Goal: Information Seeking & Learning: Learn about a topic

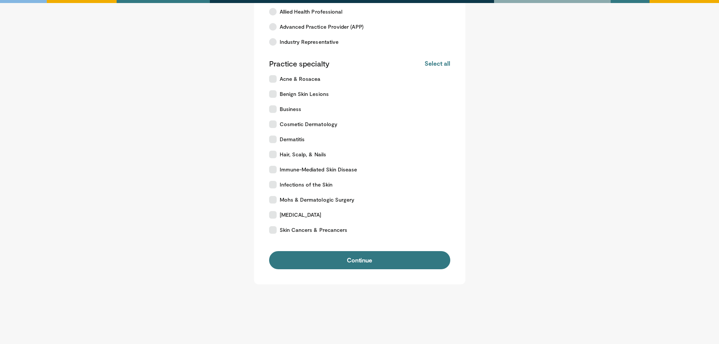
scroll to position [93, 0]
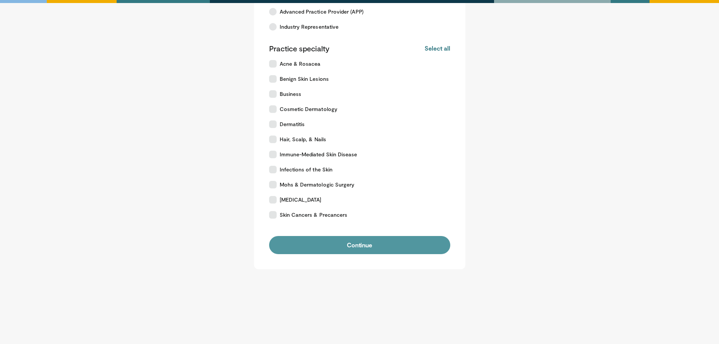
click at [361, 248] on button "Continue" at bounding box center [359, 245] width 181 height 18
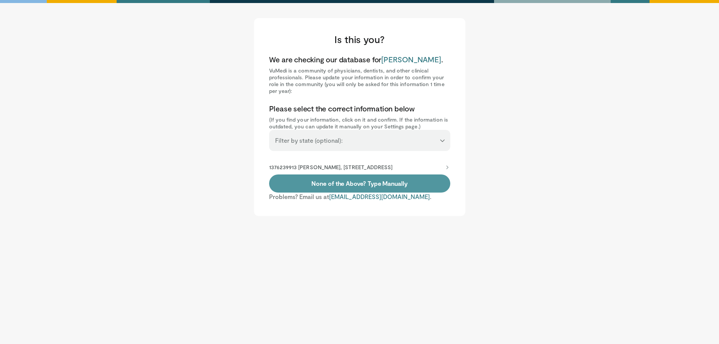
click at [337, 192] on link "None of the Above? Type Manually" at bounding box center [359, 183] width 181 height 18
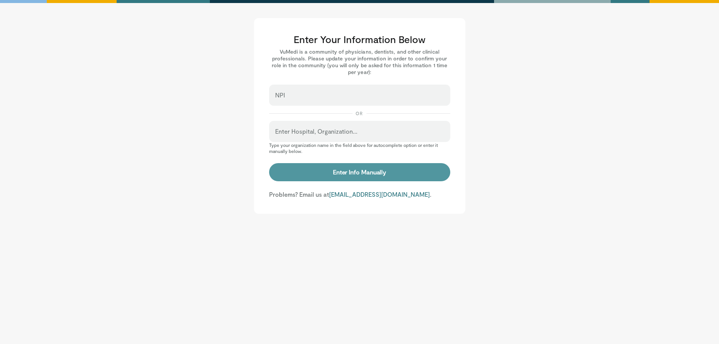
click at [337, 175] on button "Enter Info Manually" at bounding box center [359, 172] width 181 height 18
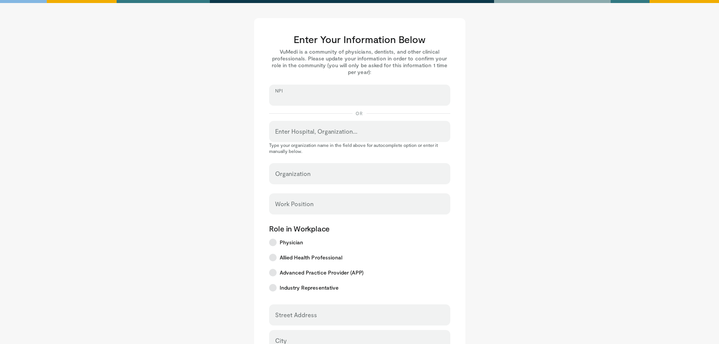
click at [301, 96] on input "NPI" at bounding box center [359, 98] width 169 height 8
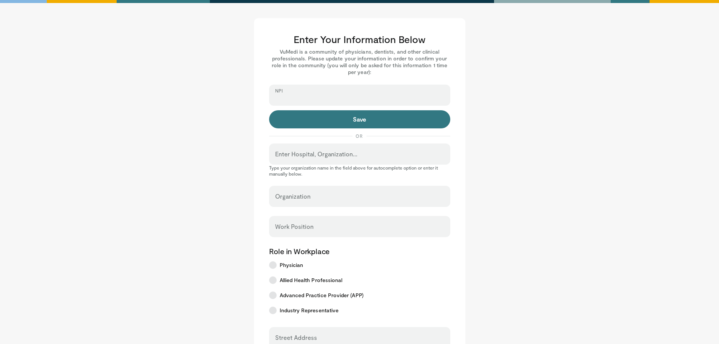
click at [294, 95] on input "NPI" at bounding box center [359, 98] width 169 height 8
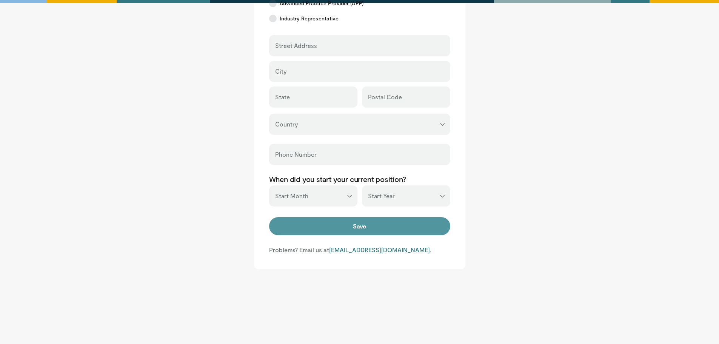
click at [366, 227] on button "Save" at bounding box center [359, 226] width 181 height 18
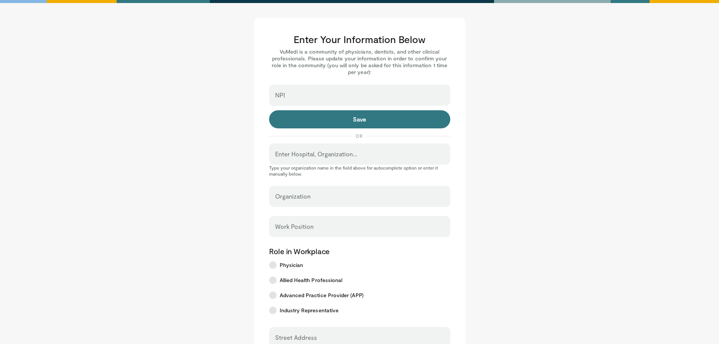
click at [310, 91] on div "NPI" at bounding box center [359, 95] width 181 height 21
click at [310, 95] on input "NPI" at bounding box center [359, 98] width 169 height 8
paste input "**********"
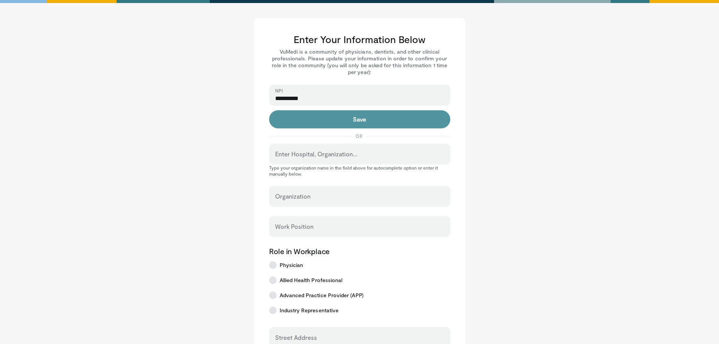
type input "**********"
click at [347, 114] on button "Save" at bounding box center [359, 119] width 181 height 18
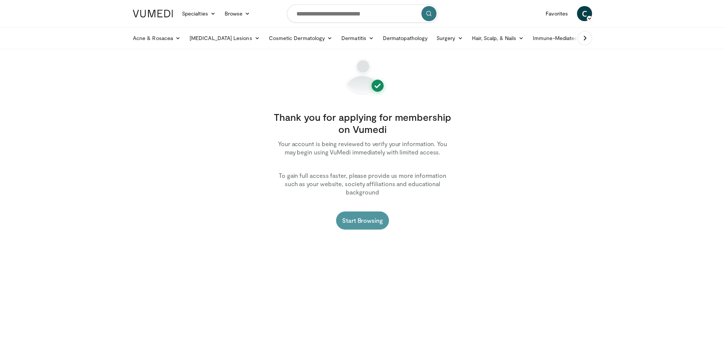
click at [362, 212] on link "Start Browsing" at bounding box center [362, 220] width 53 height 18
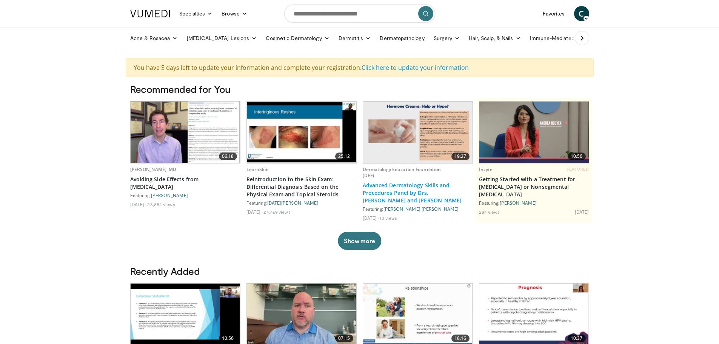
click at [412, 188] on link "Advanced Dermatology Skills and Procedures Panel by Drs. [PERSON_NAME] and [PER…" at bounding box center [418, 193] width 110 height 23
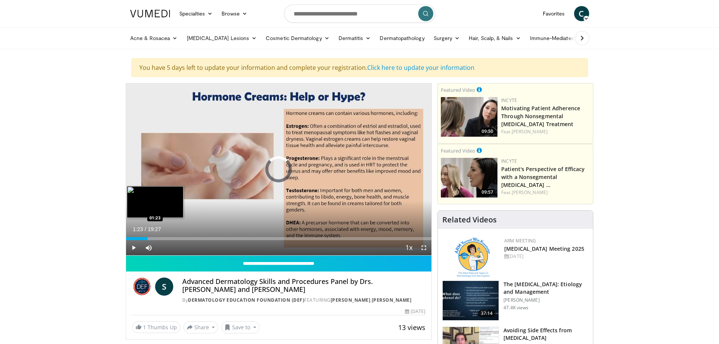
click at [148, 237] on div "Progress Bar" at bounding box center [142, 238] width 26 height 3
click at [151, 238] on div "Loaded : 11.97% 01:24 01:35" at bounding box center [279, 238] width 306 height 3
click at [160, 237] on div "Loaded : 13.68% 01:37 02:09" at bounding box center [279, 238] width 306 height 3
click at [171, 238] on div "Loaded : 17.10% 02:52 02:52" at bounding box center [279, 238] width 306 height 3
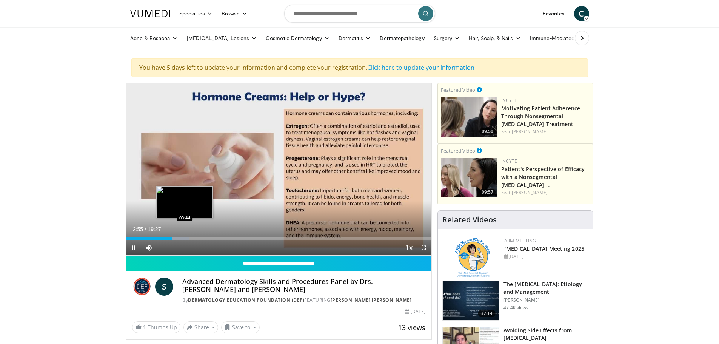
click at [185, 237] on div "Loaded : 20.52% 02:55 03:44" at bounding box center [279, 238] width 306 height 3
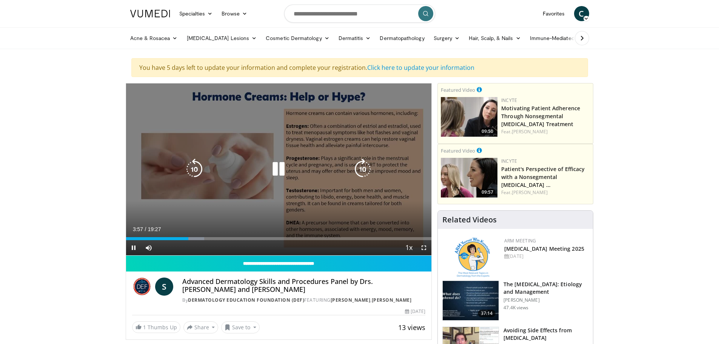
click at [277, 170] on icon "Video Player" at bounding box center [278, 168] width 21 height 21
click at [191, 181] on div "10 seconds Tap to unmute" at bounding box center [279, 169] width 306 height 172
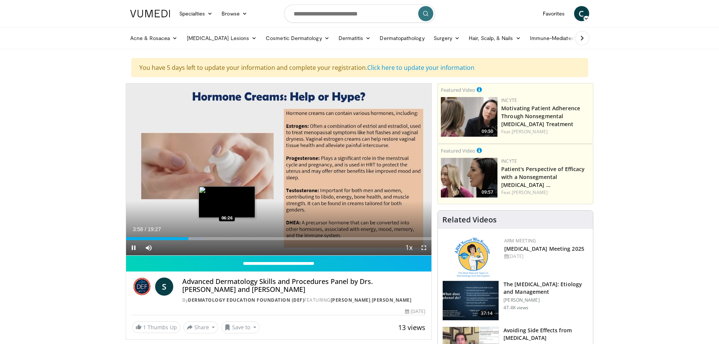
click at [227, 239] on div "Loaded : 25.65% 03:58 06:26" at bounding box center [279, 238] width 306 height 3
click at [244, 238] on div "Loaded : 39.33% 06:31 07:32" at bounding box center [279, 238] width 306 height 3
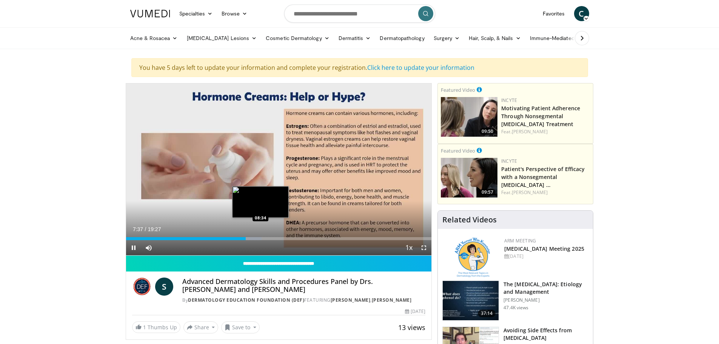
click at [260, 238] on div "Progress Bar" at bounding box center [249, 238] width 25 height 3
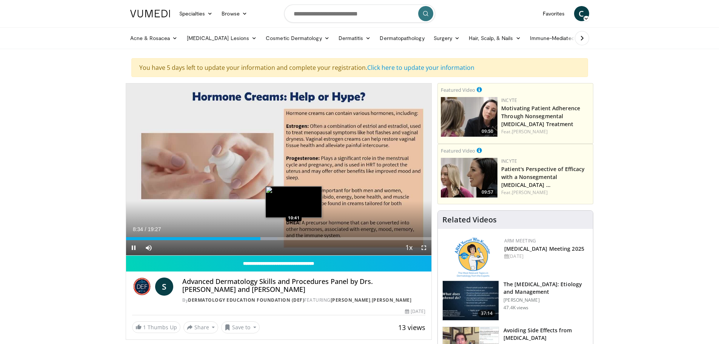
click at [294, 238] on div "Loaded : 49.59% 08:34 10:41" at bounding box center [279, 238] width 306 height 3
click at [306, 238] on div "Progress Bar" at bounding box center [303, 238] width 18 height 3
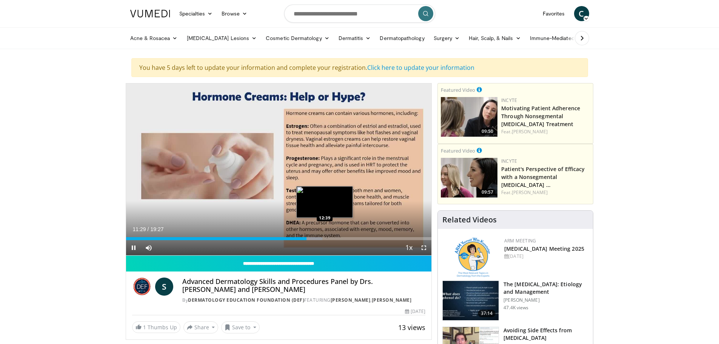
click at [325, 239] on div "Loaded : 64.30% 11:29 12:39" at bounding box center [279, 238] width 306 height 3
click at [341, 238] on div "Progress Bar" at bounding box center [334, 238] width 18 height 3
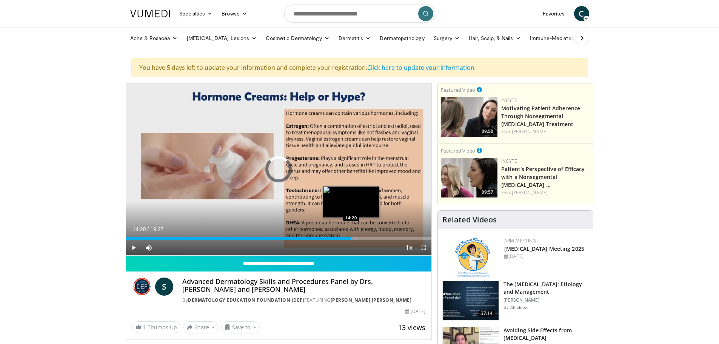
click at [351, 236] on div "Loaded : 76.10% 13:46 14:20" at bounding box center [279, 236] width 306 height 7
click at [362, 238] on div "Loaded : 79.52% 14:21 15:05" at bounding box center [279, 238] width 306 height 3
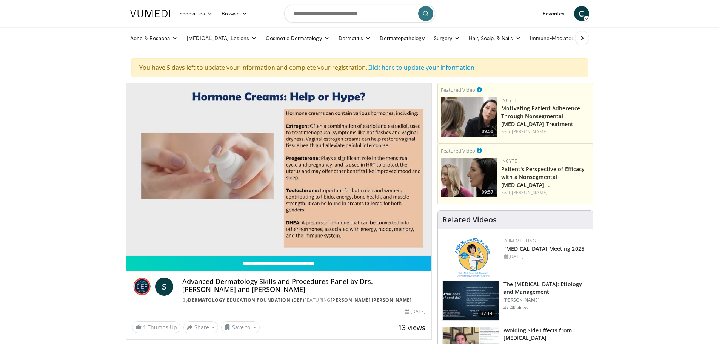
click at [131, 246] on video-js "**********" at bounding box center [279, 169] width 306 height 172
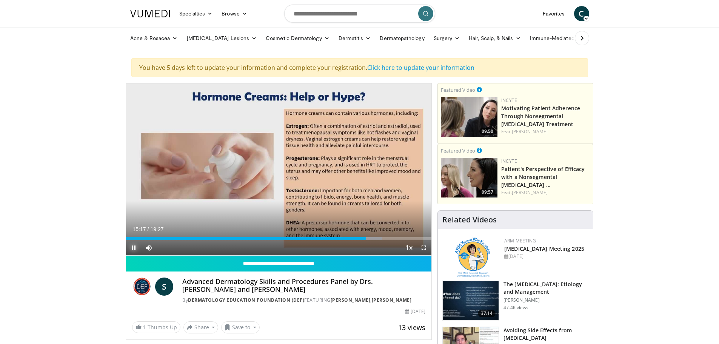
click at [132, 247] on span "Video Player" at bounding box center [133, 247] width 15 height 15
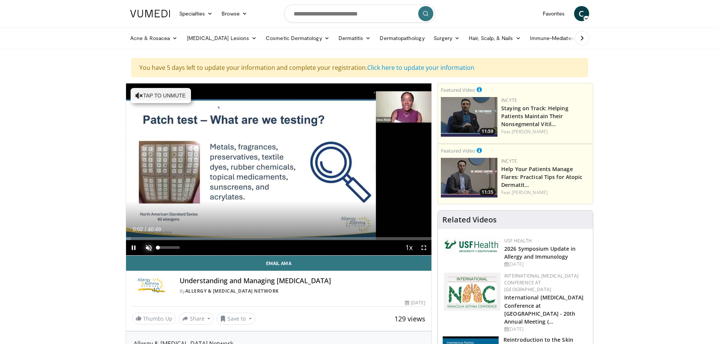
click at [148, 248] on span "Video Player" at bounding box center [148, 247] width 15 height 15
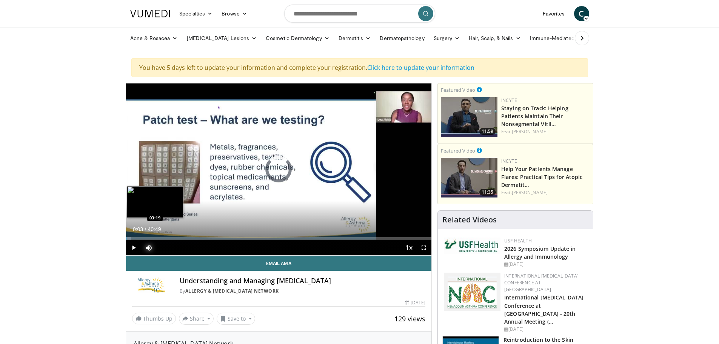
click at [150, 237] on div "Loaded : 1.63% 00:03 03:19" at bounding box center [279, 238] width 306 height 3
click at [169, 238] on div "Loaded : 9.37% 05:50 05:50" at bounding box center [279, 238] width 306 height 3
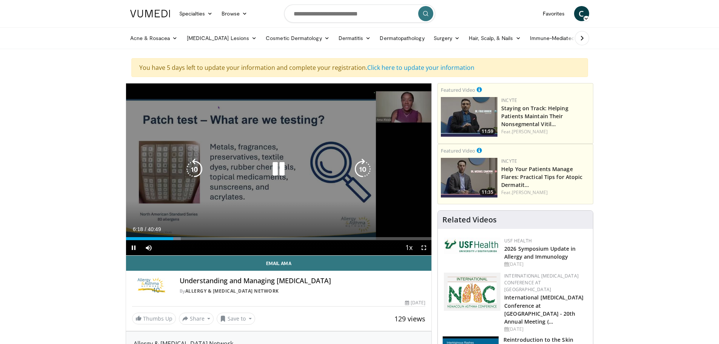
click at [278, 169] on icon "Video Player" at bounding box center [278, 168] width 21 height 21
